Goal: Information Seeking & Learning: Learn about a topic

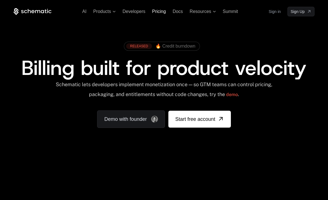
click at [159, 11] on span "Pricing" at bounding box center [159, 11] width 14 height 5
